Goal: Task Accomplishment & Management: Manage account settings

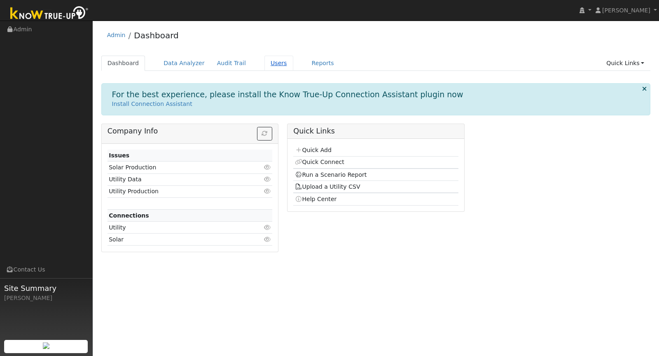
click at [264, 60] on link "Users" at bounding box center [278, 63] width 29 height 15
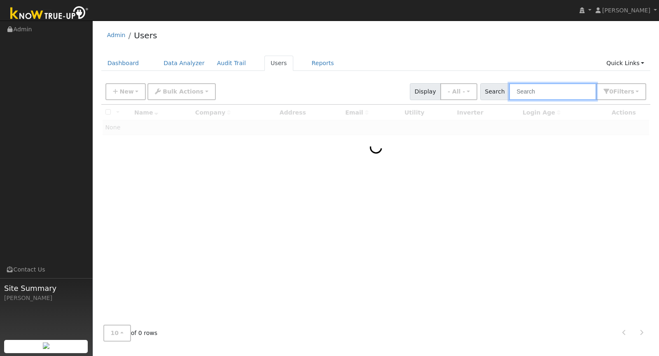
click at [536, 95] on input "text" at bounding box center [552, 91] width 87 height 17
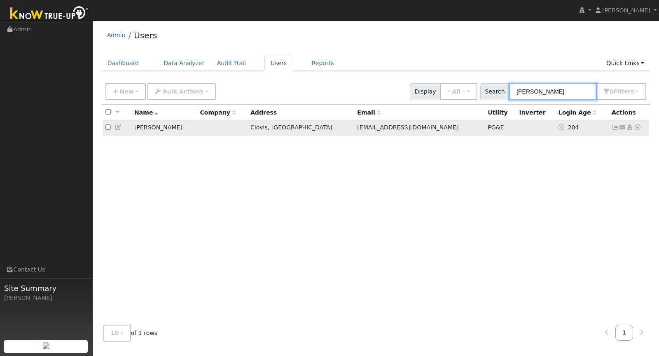
type input "[PERSON_NAME]"
click at [615, 127] on icon at bounding box center [614, 127] width 7 height 6
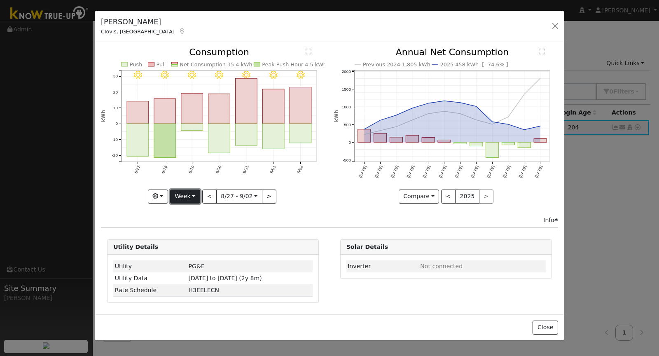
click at [188, 198] on button "Week" at bounding box center [185, 196] width 30 height 14
click at [194, 231] on link "Month" at bounding box center [198, 236] width 57 height 12
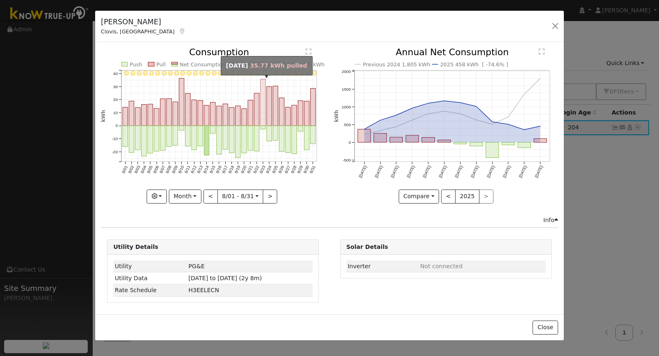
click at [262, 114] on rect "onclick=""" at bounding box center [263, 102] width 5 height 47
type input "[DATE]"
